Goal: Information Seeking & Learning: Learn about a topic

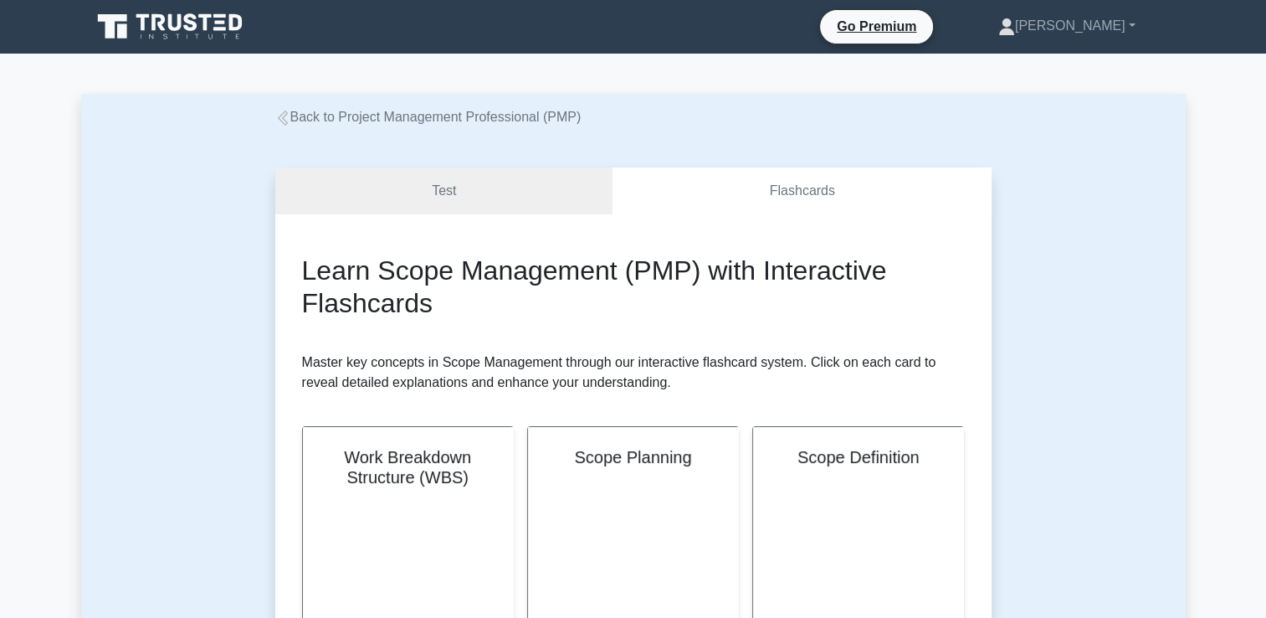
click at [408, 121] on link "Back to Project Management Professional (PMP)" at bounding box center [428, 117] width 306 height 14
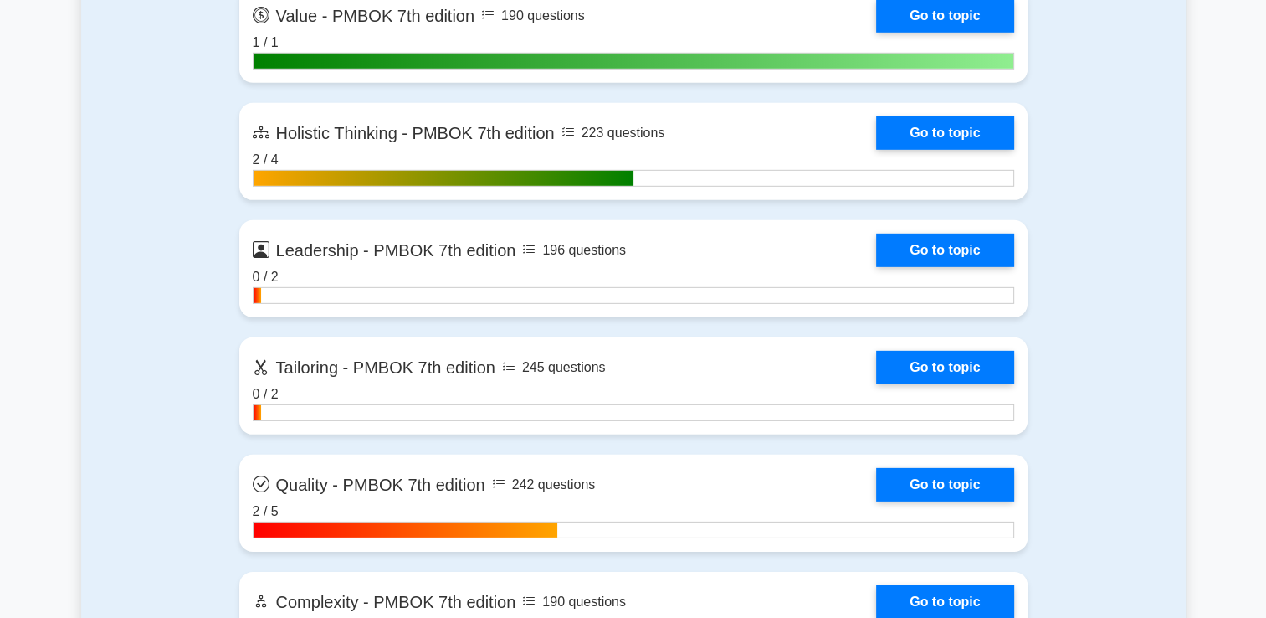
scroll to position [5106, 0]
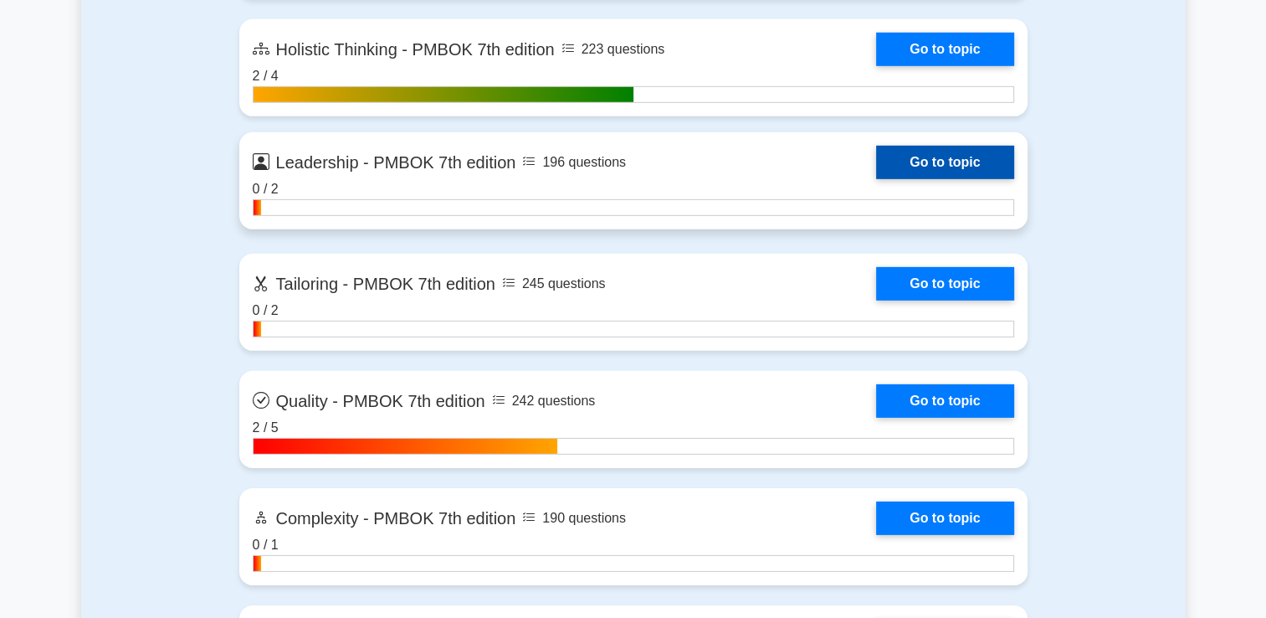
click at [921, 153] on link "Go to topic" at bounding box center [944, 162] width 137 height 33
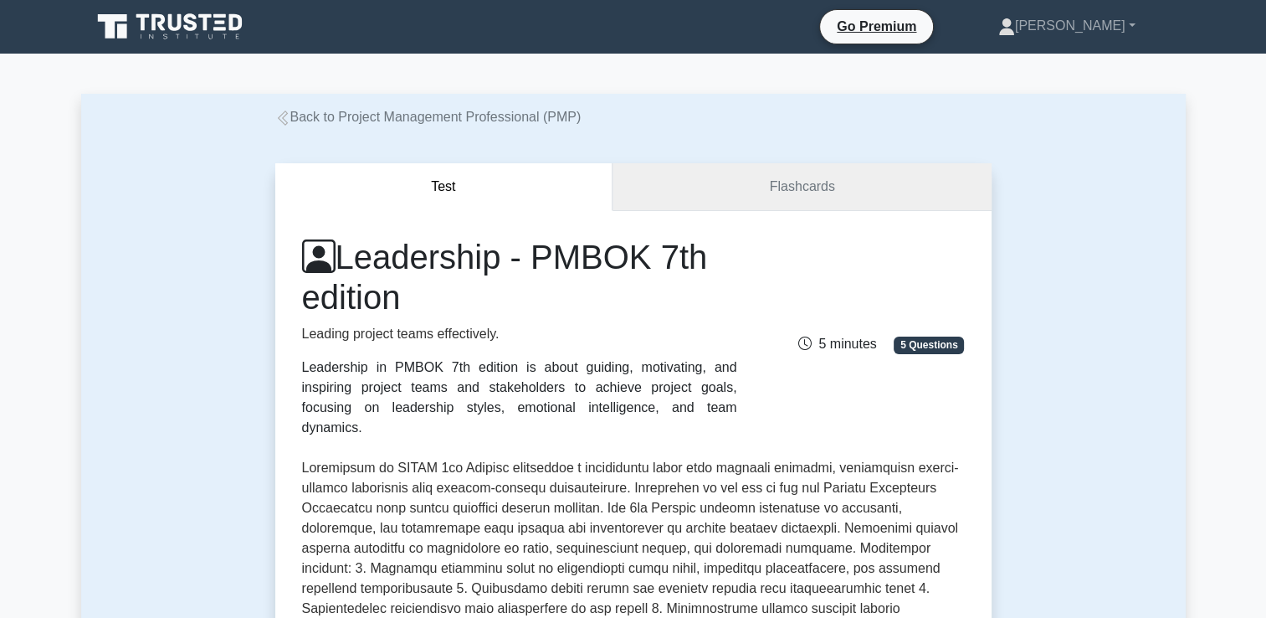
click at [717, 177] on link "Flashcards" at bounding box center [802, 187] width 378 height 48
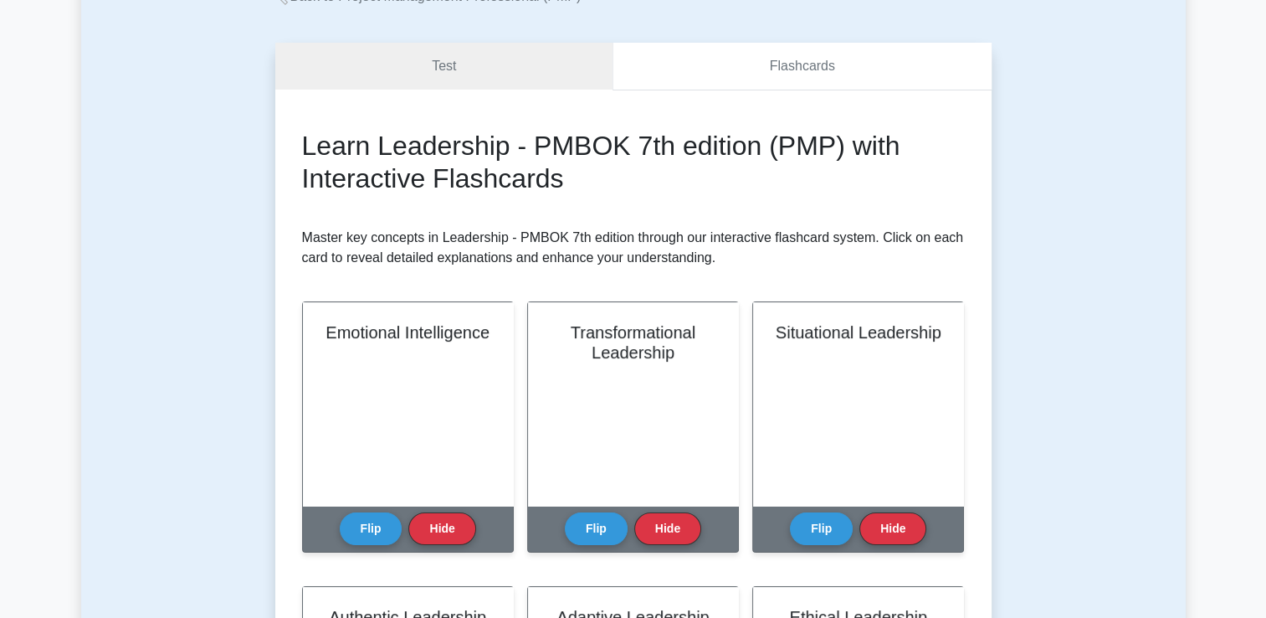
scroll to position [251, 0]
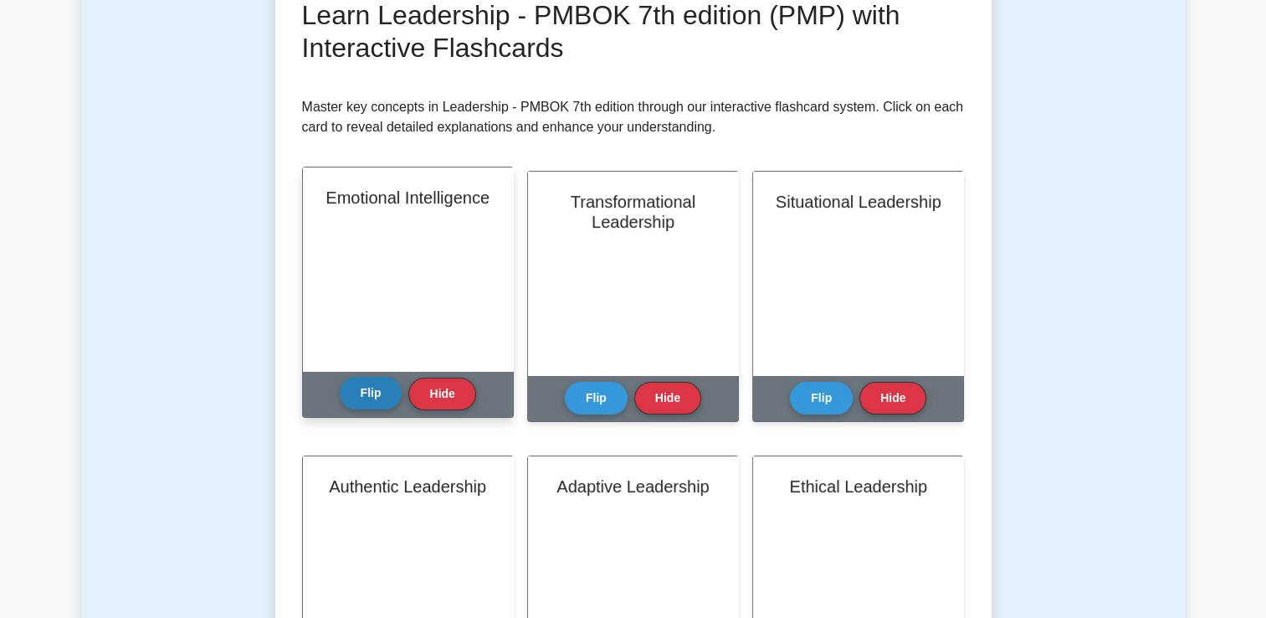
click at [357, 403] on button "Flip" at bounding box center [371, 393] width 63 height 33
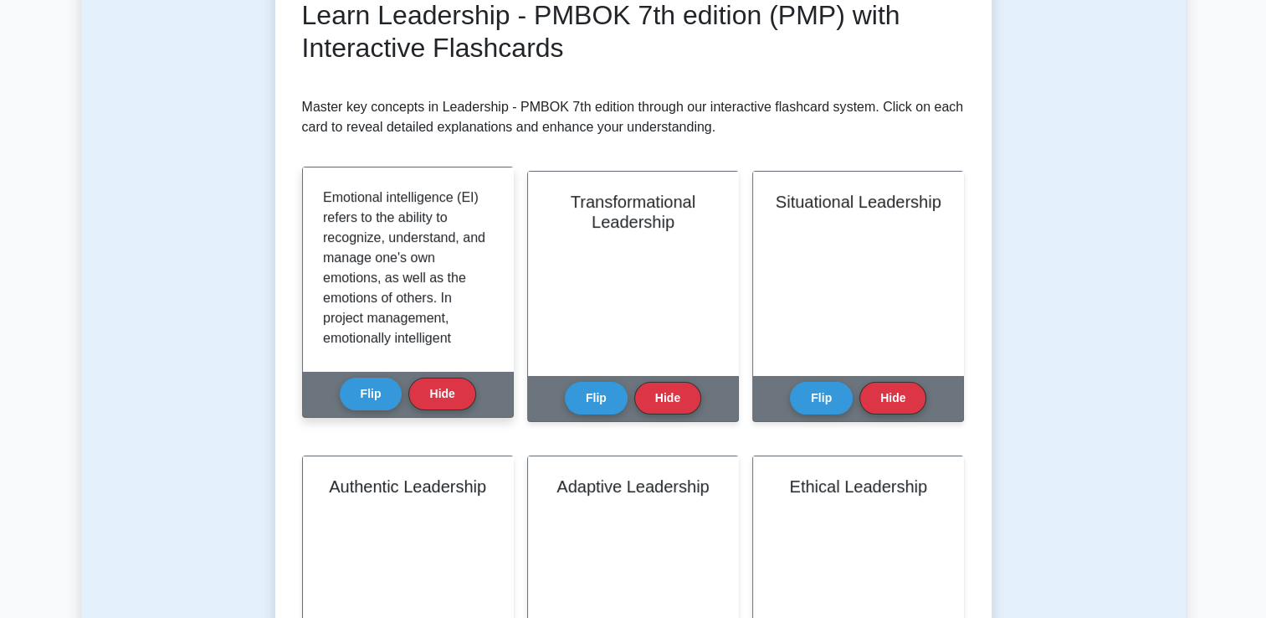
click at [340, 378] on button "Flip" at bounding box center [371, 394] width 63 height 33
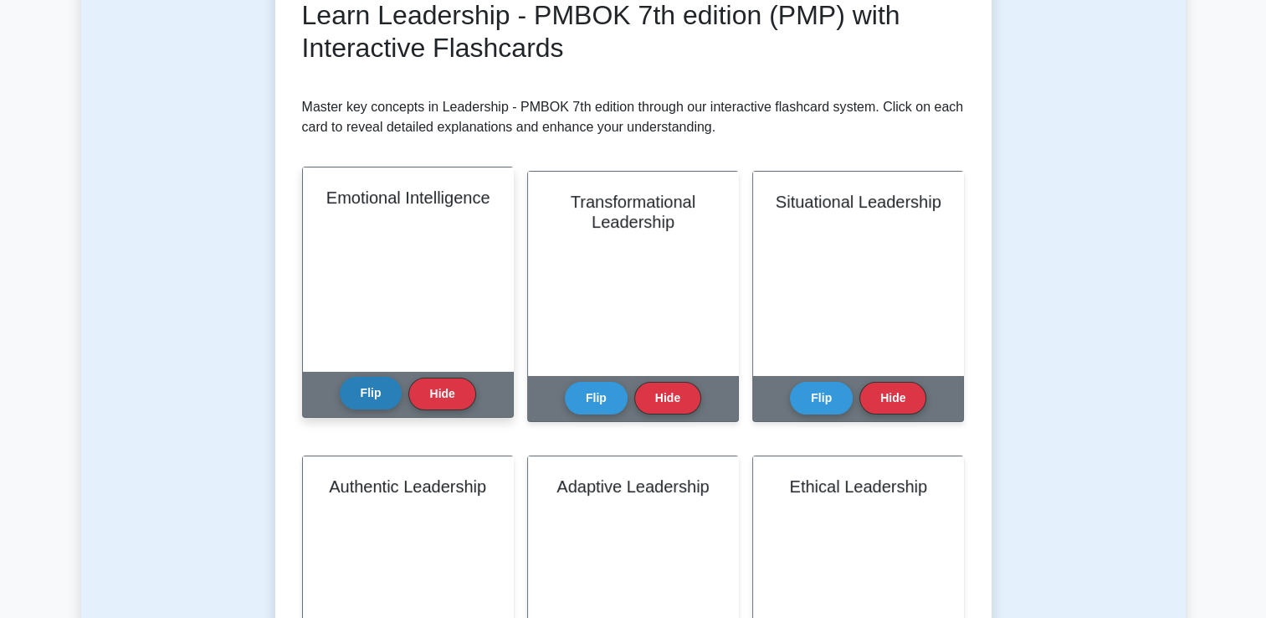
click at [387, 390] on button "Flip" at bounding box center [371, 393] width 63 height 33
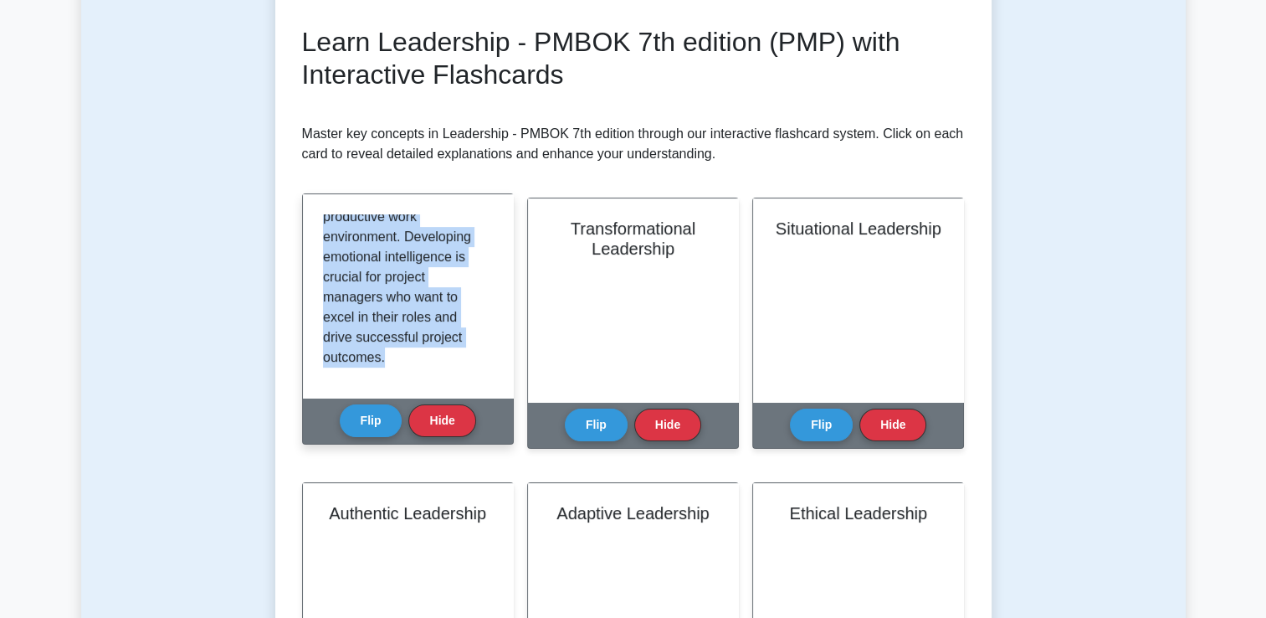
scroll to position [693, 0]
drag, startPoint x: 328, startPoint y: 226, endPoint x: 469, endPoint y: 393, distance: 218.6
click at [469, 393] on div at bounding box center [408, 295] width 210 height 203
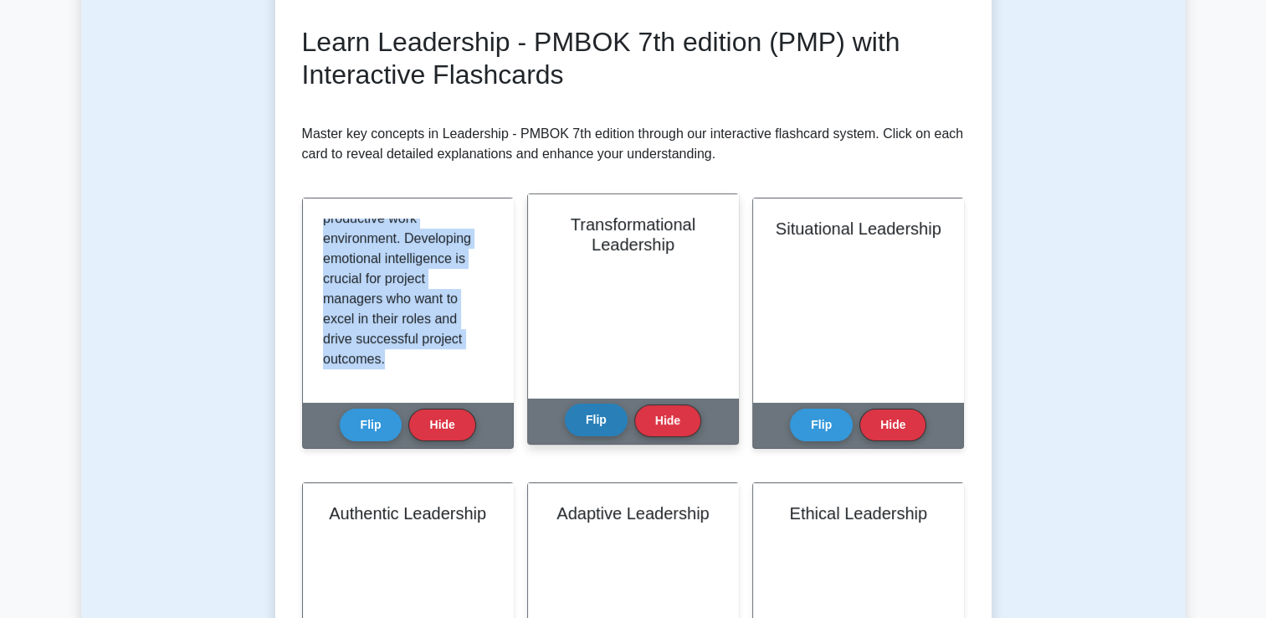
click at [601, 430] on button "Flip" at bounding box center [596, 419] width 63 height 33
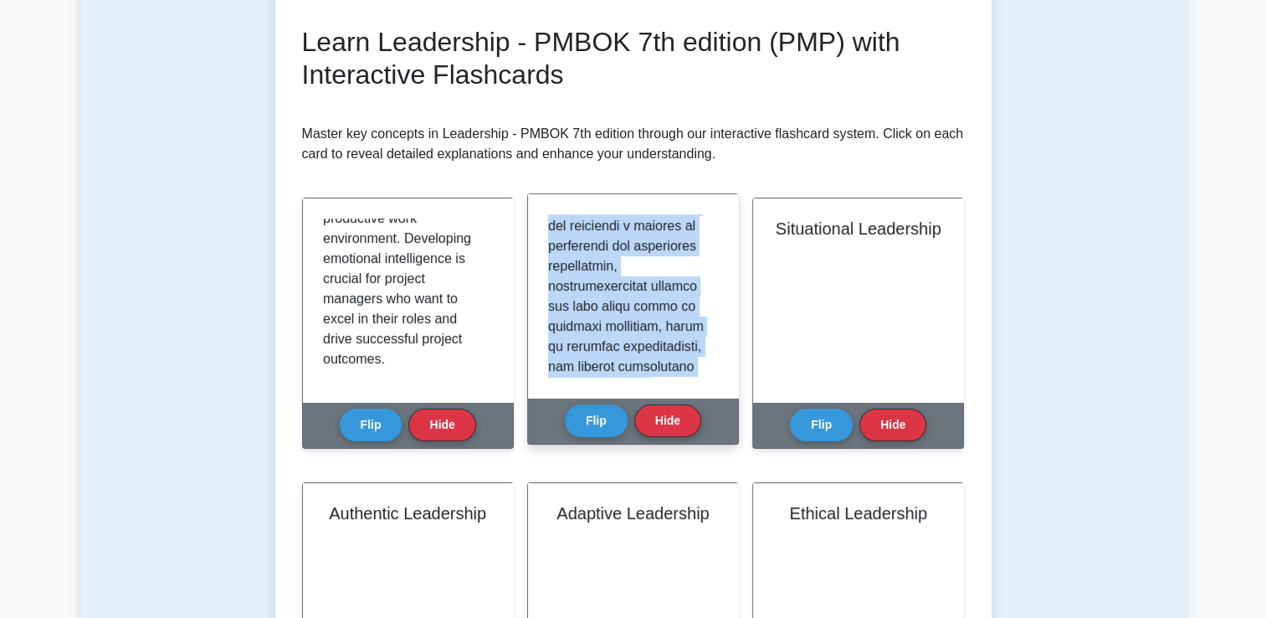
scroll to position [854, 0]
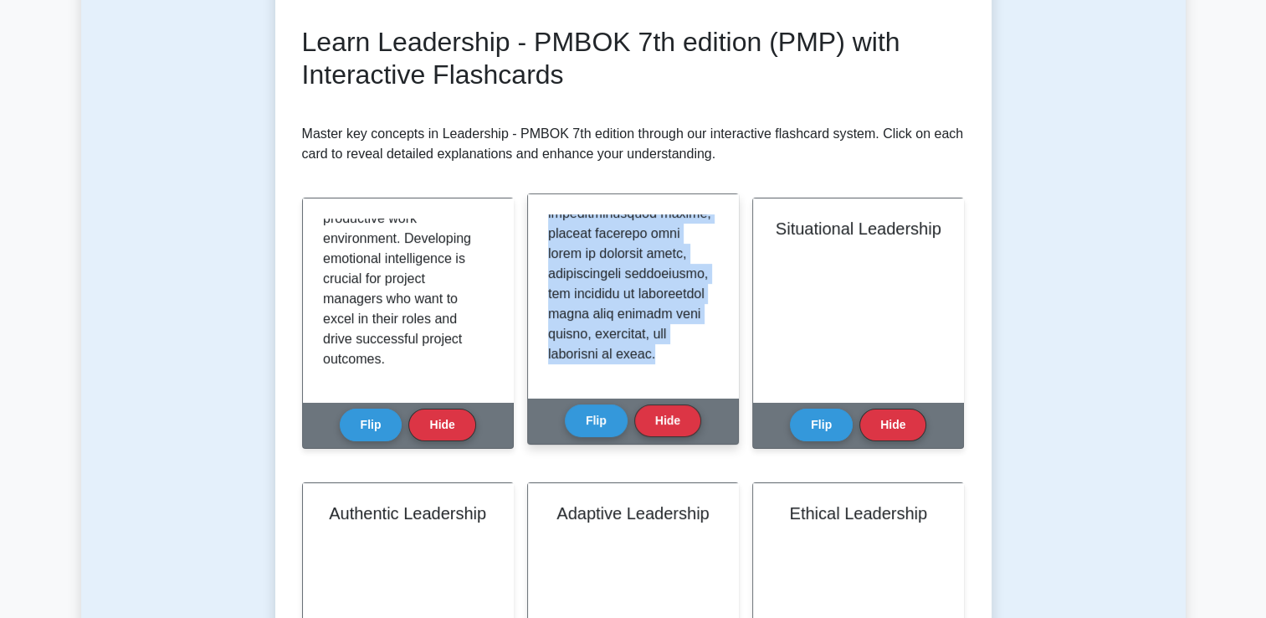
drag, startPoint x: 547, startPoint y: 226, endPoint x: 677, endPoint y: 387, distance: 206.5
click at [677, 387] on div at bounding box center [633, 295] width 210 height 203
copy p "Transformational leadership is a leadership style that focuses on inspiring and…"
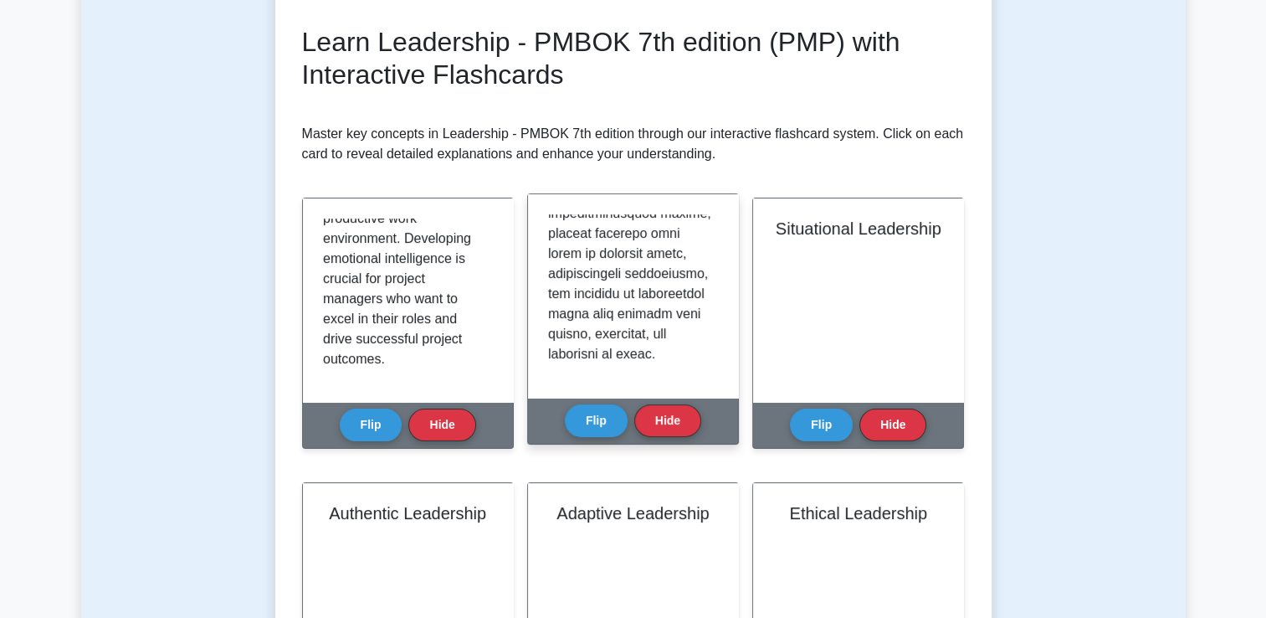
click at [688, 400] on div "Flip Hide" at bounding box center [633, 421] width 136 height 46
